Goal: Browse casually

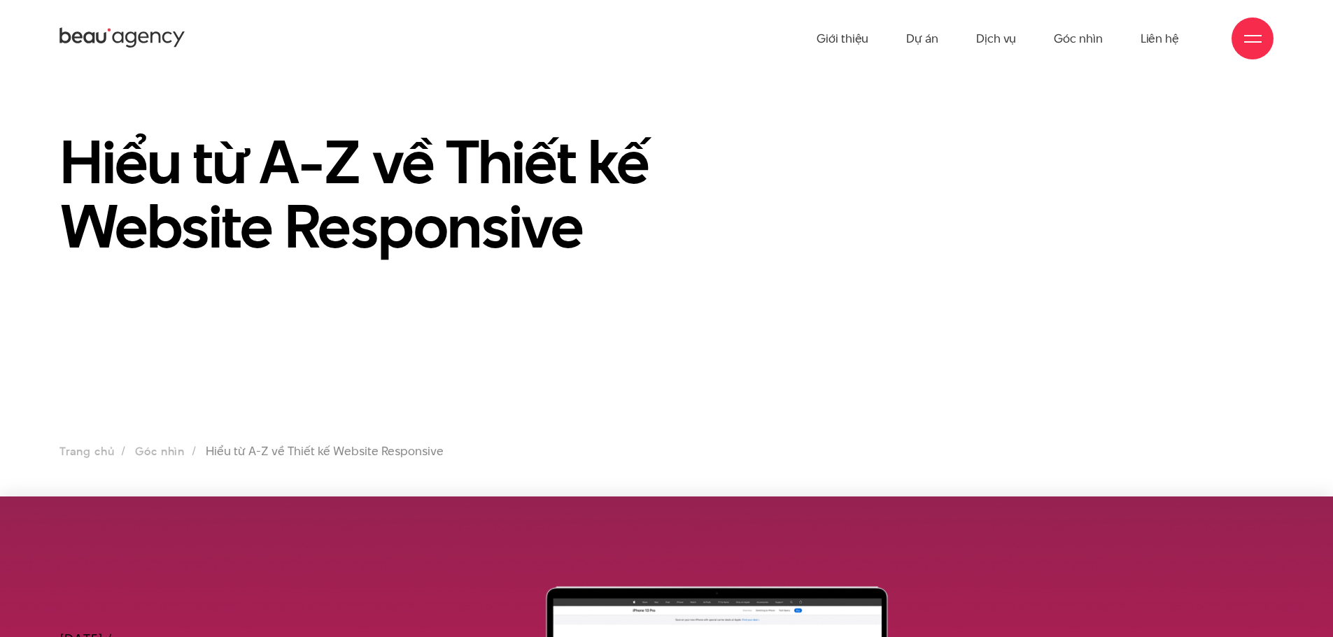
drag, startPoint x: 730, startPoint y: 409, endPoint x: 649, endPoint y: 193, distance: 230.3
click at [844, 38] on link "Giới thiệu" at bounding box center [842, 38] width 52 height 77
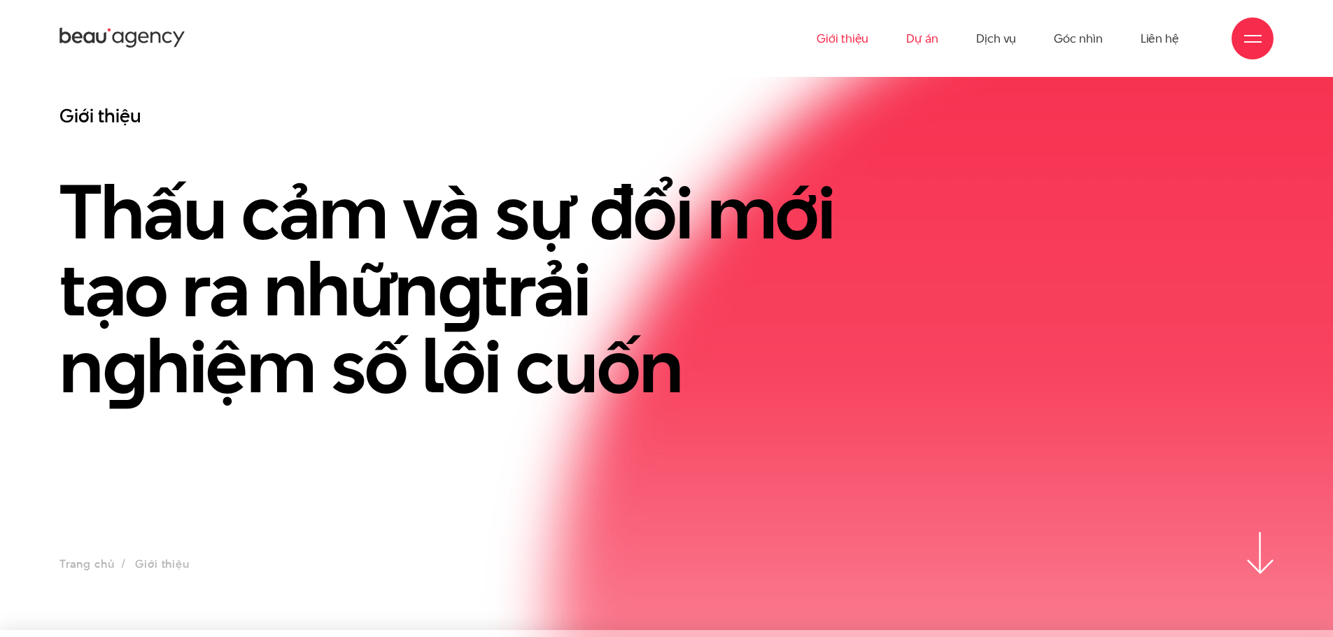
click at [926, 37] on link "Dự án" at bounding box center [922, 38] width 32 height 77
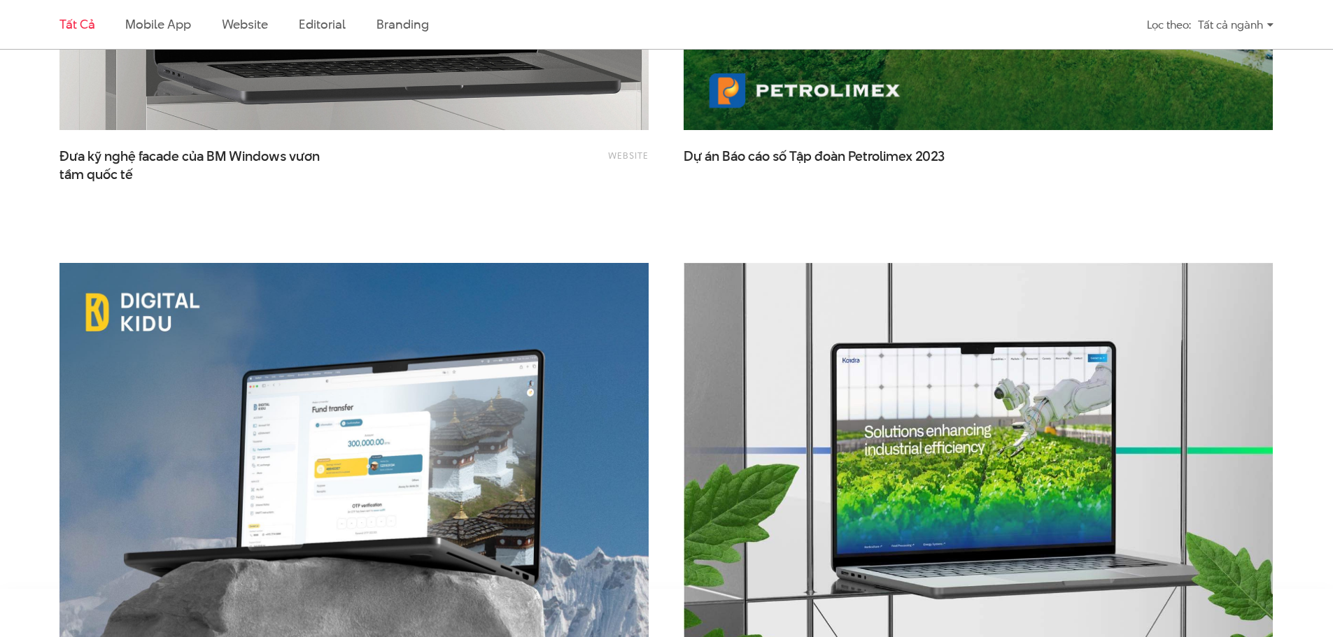
scroll to position [3008, 0]
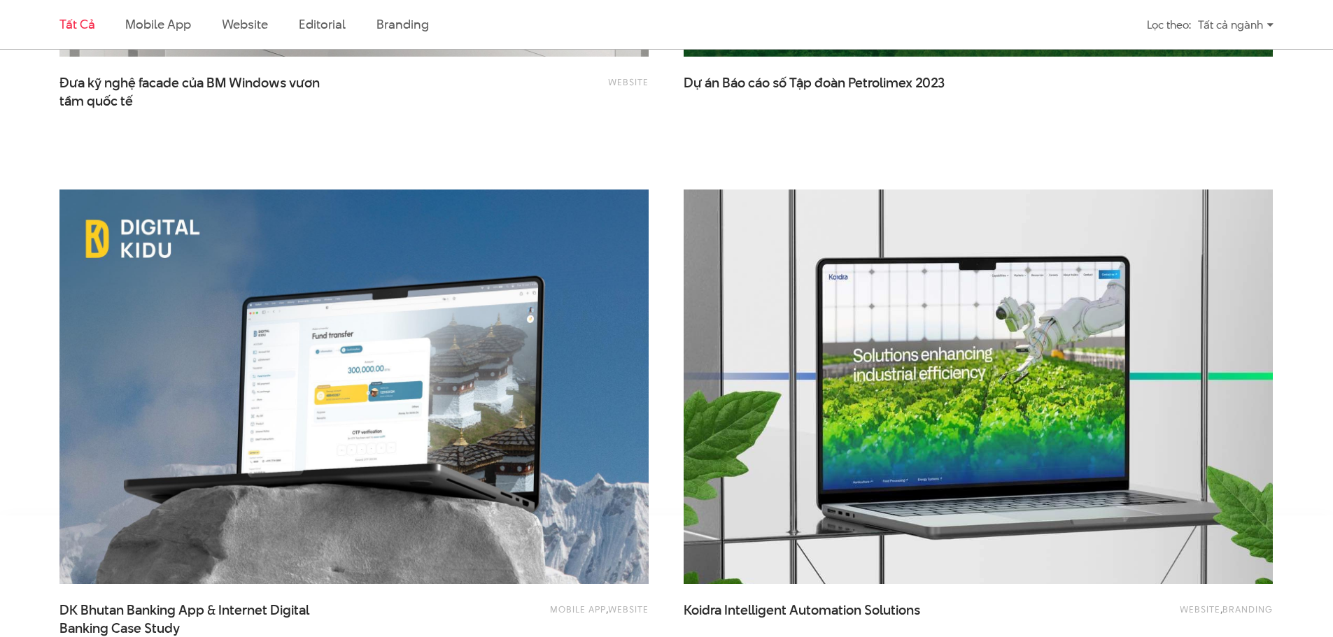
click at [985, 368] on img at bounding box center [978, 387] width 648 height 434
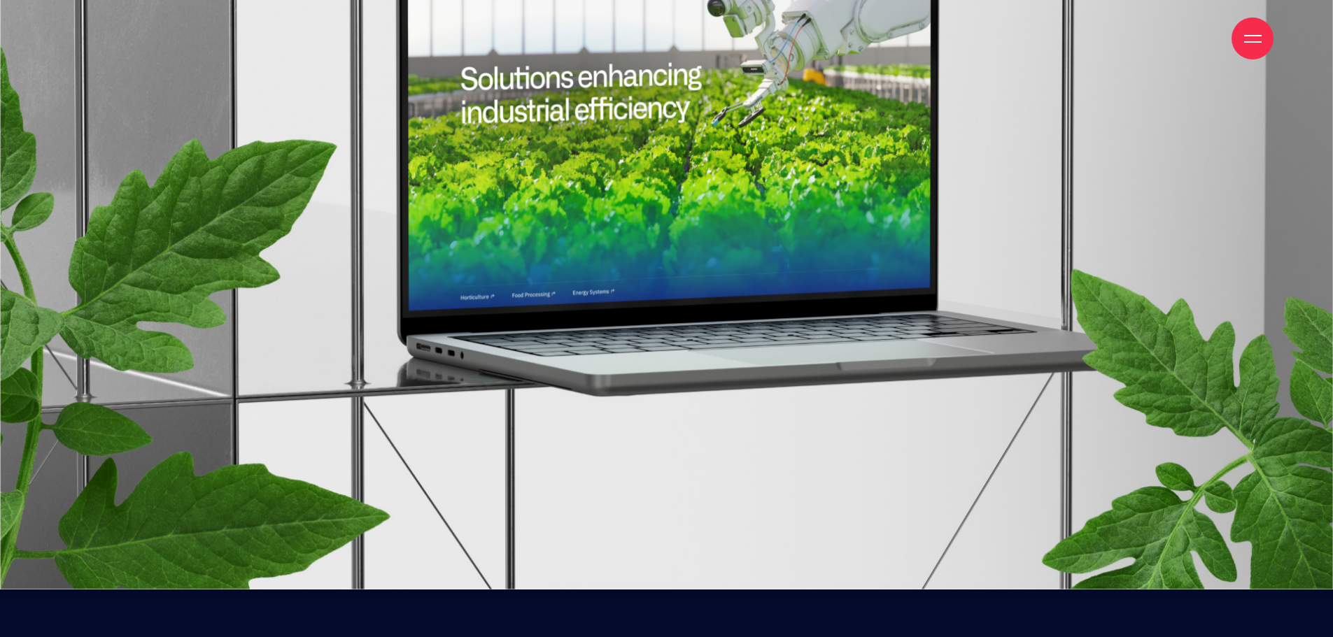
scroll to position [560, 0]
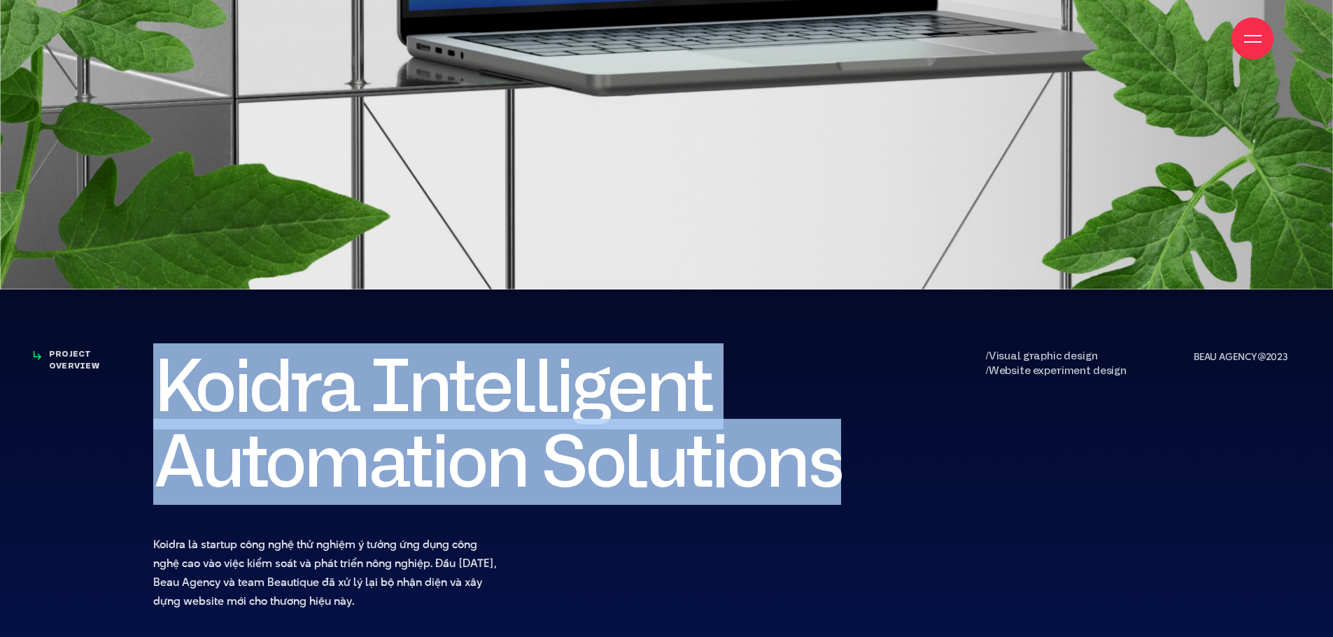
drag, startPoint x: 656, startPoint y: 450, endPoint x: 156, endPoint y: 379, distance: 505.3
click at [156, 379] on h2 "Koidra Intelligent Automation Solutions" at bounding box center [510, 424] width 714 height 151
copy h2 "Koidra Intelligent Automation Solutions"
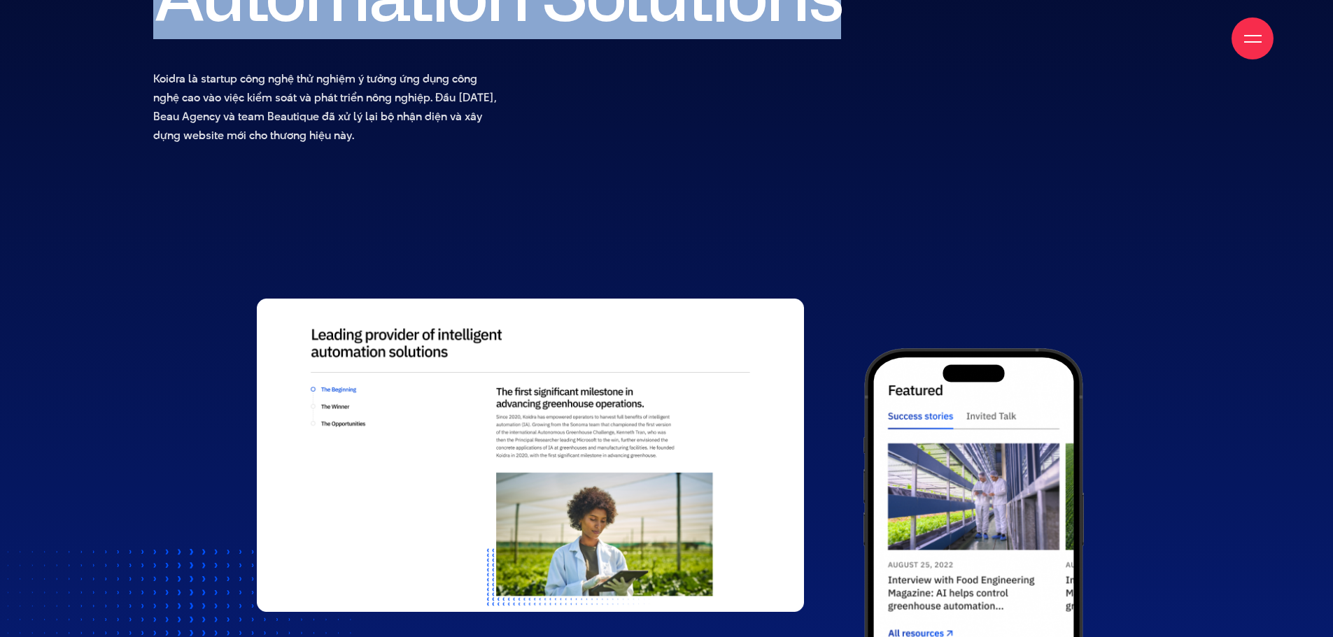
scroll to position [1119, 0]
